Goal: Navigation & Orientation: Find specific page/section

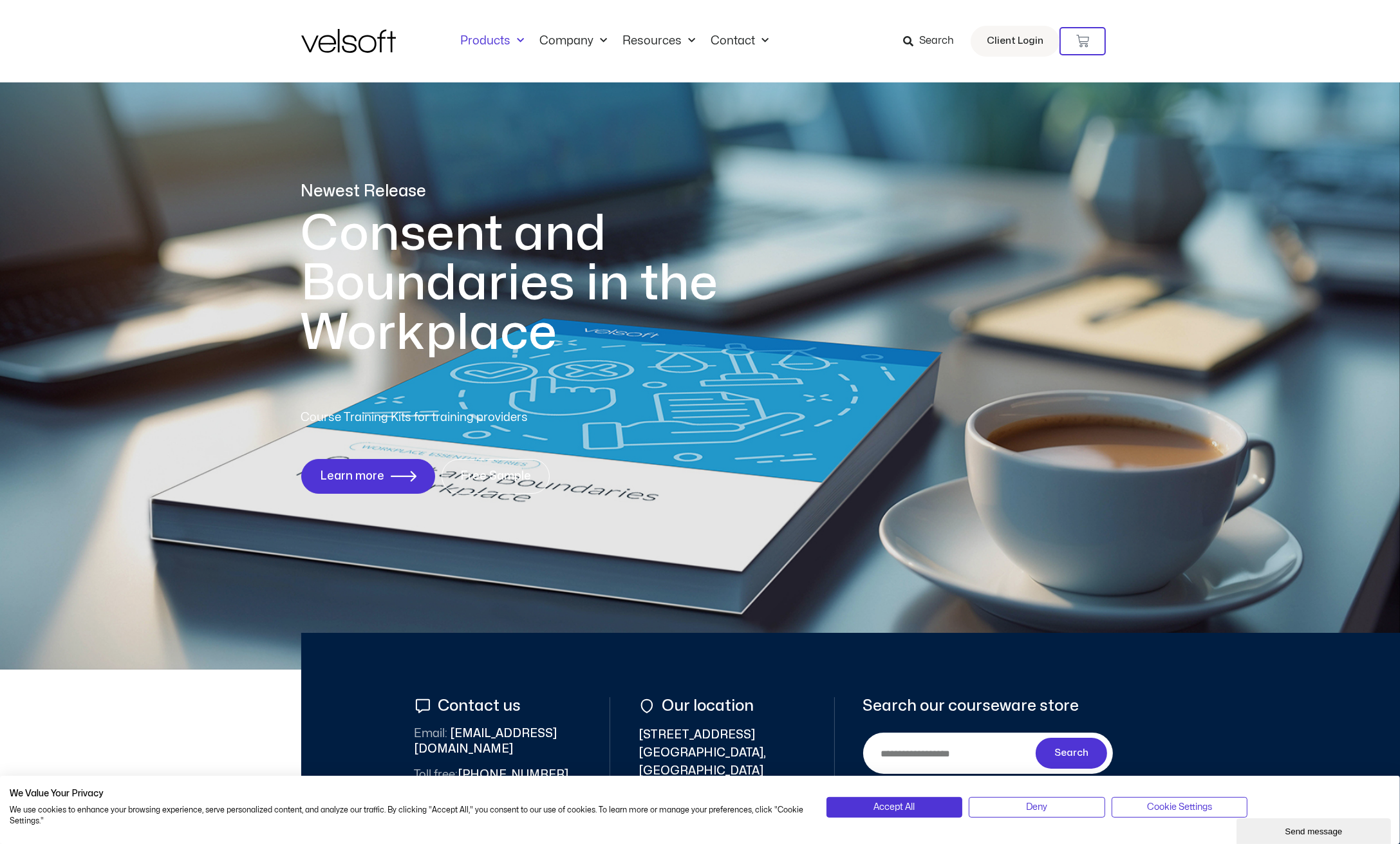
click at [505, 39] on link "Products" at bounding box center [493, 41] width 79 height 14
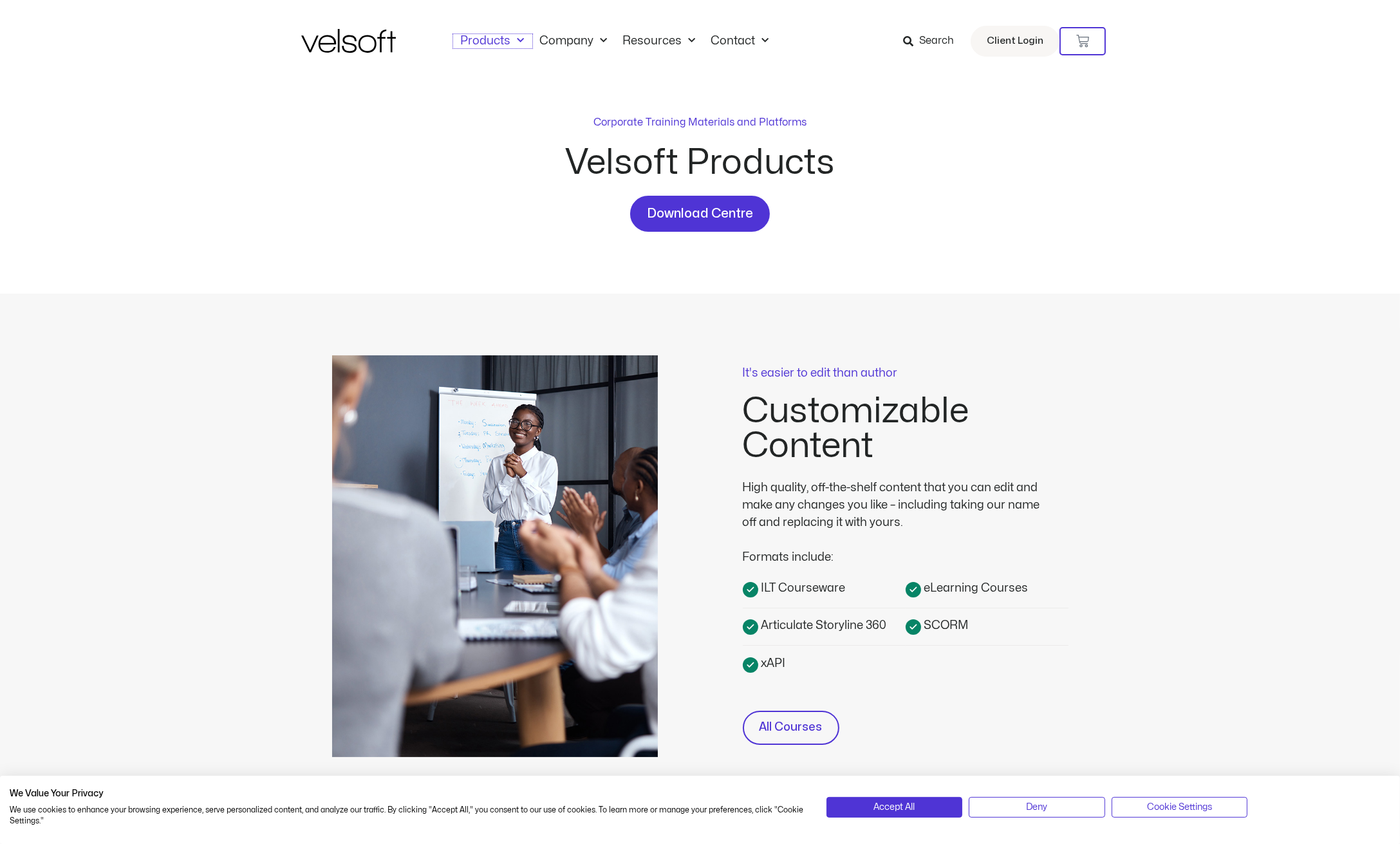
click at [505, 39] on link "Products" at bounding box center [493, 41] width 79 height 14
click at [567, 41] on link "Company" at bounding box center [574, 41] width 83 height 14
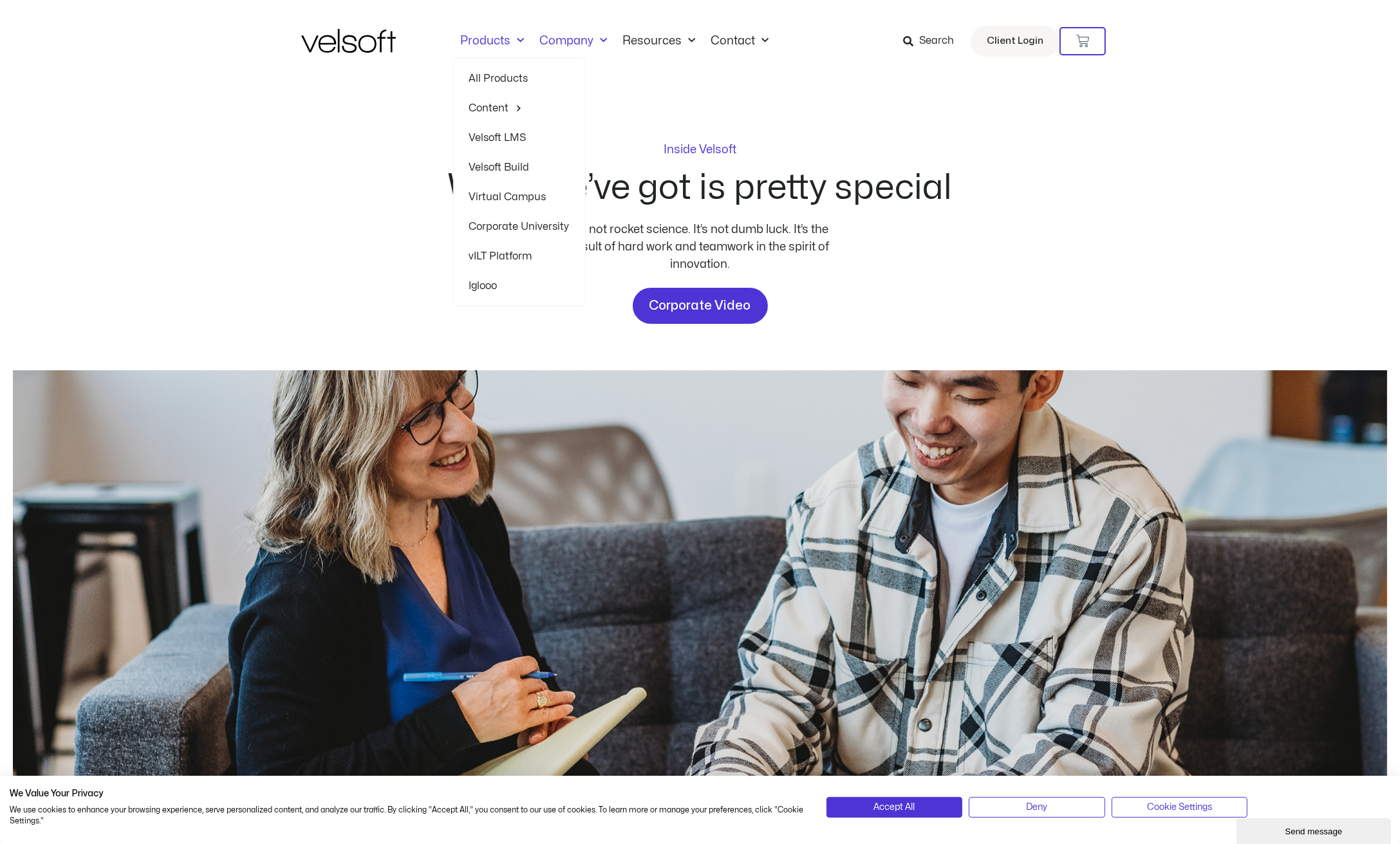
click at [490, 40] on link "Products" at bounding box center [493, 41] width 79 height 14
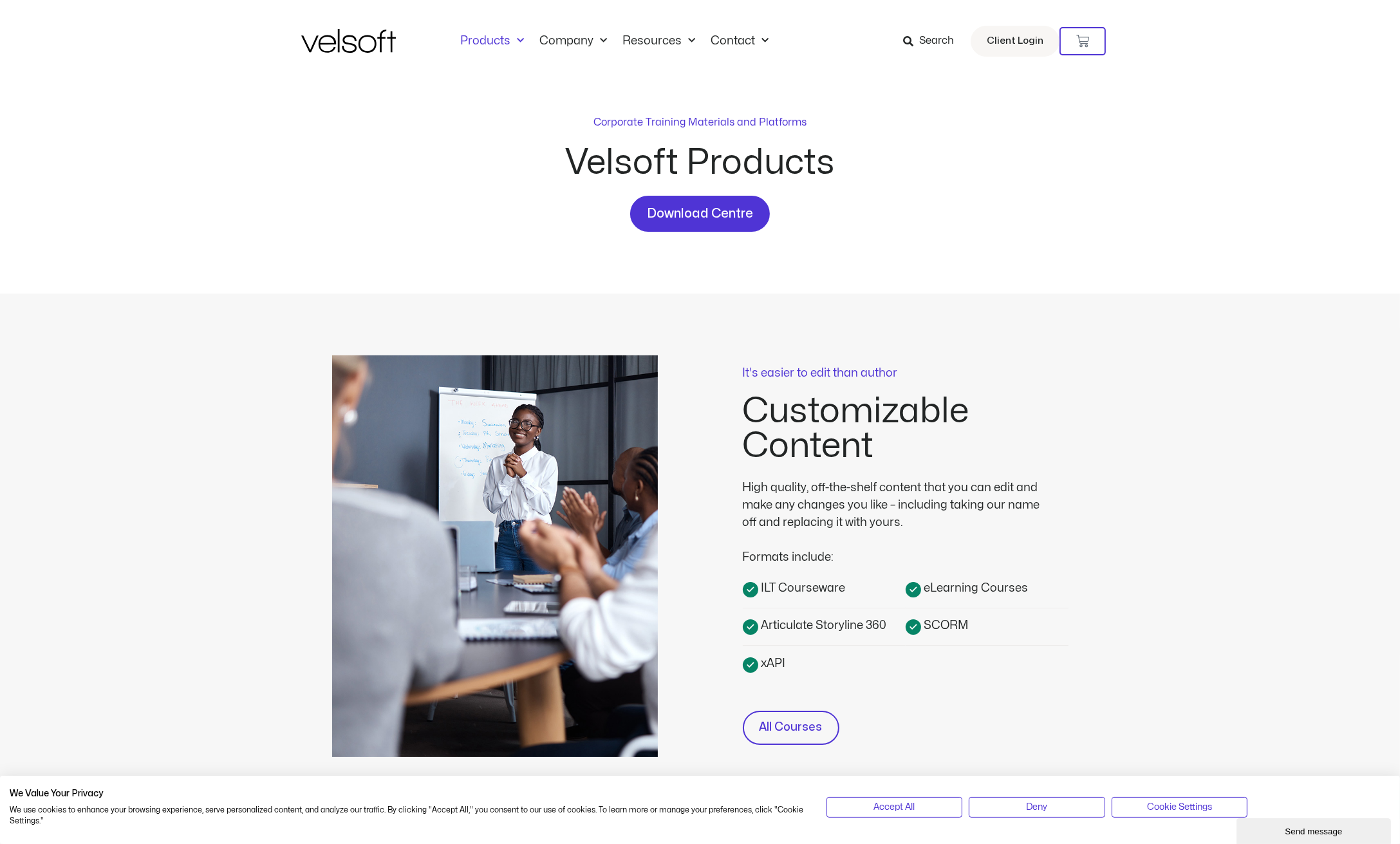
click at [938, 797] on div "Accept All Deny Cookie Settings" at bounding box center [1109, 809] width 584 height 44
click at [937, 811] on button "Accept All" at bounding box center [894, 807] width 136 height 21
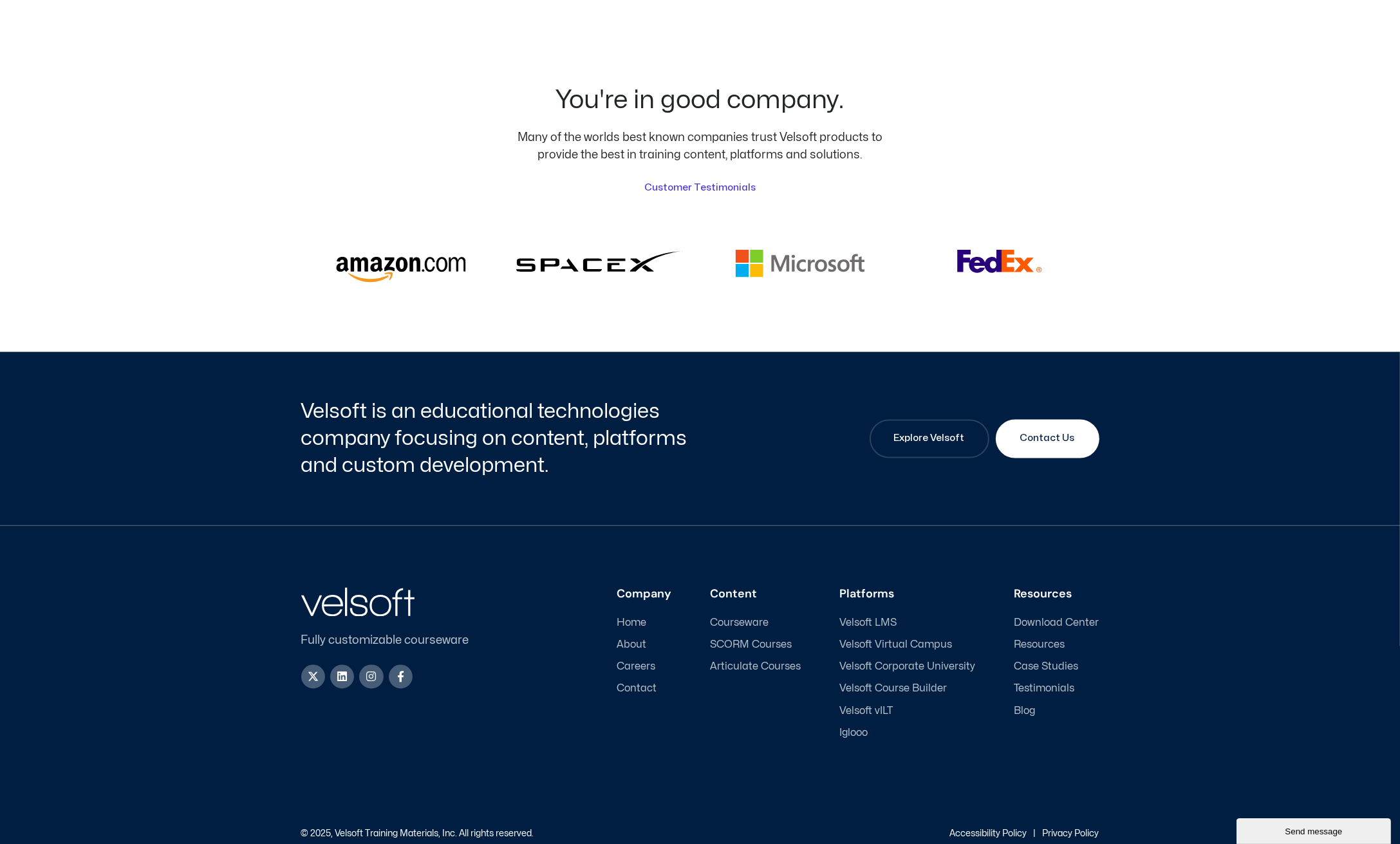
scroll to position [3121, 0]
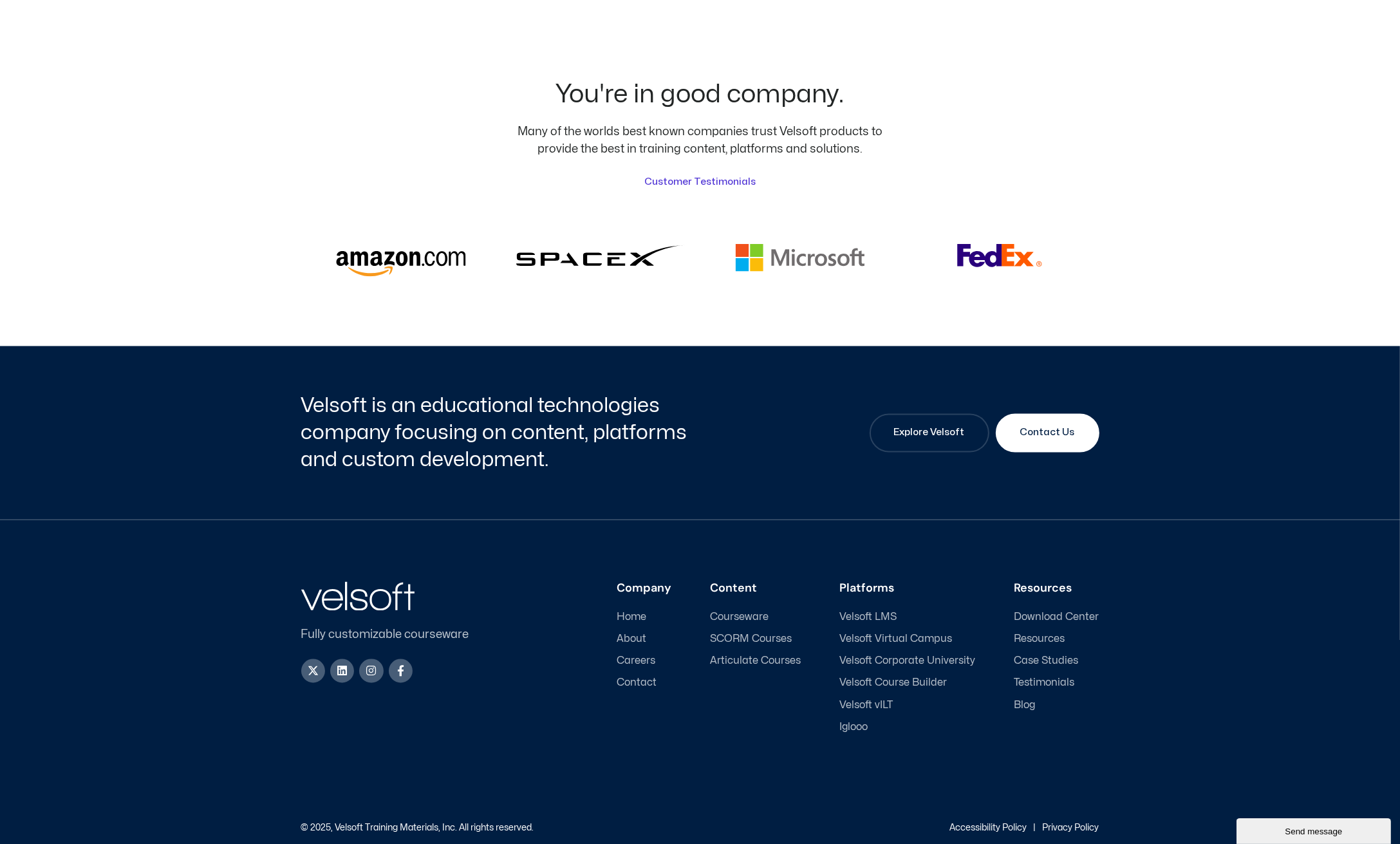
click at [640, 634] on span "About" at bounding box center [632, 640] width 29 height 12
